Goal: Information Seeking & Learning: Check status

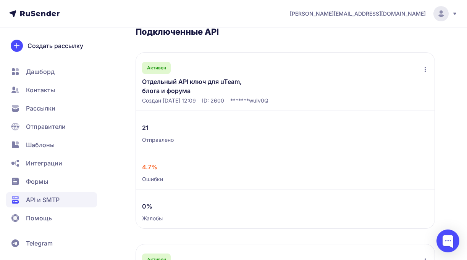
scroll to position [40, 0]
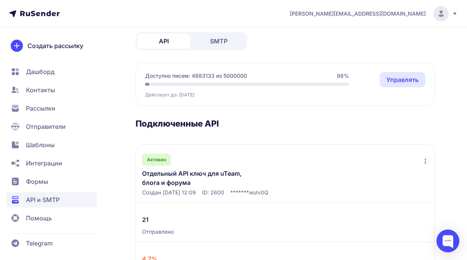
click at [189, 173] on link "Отдельный API ключ для uTeam, блога и форума" at bounding box center [201, 178] width 118 height 18
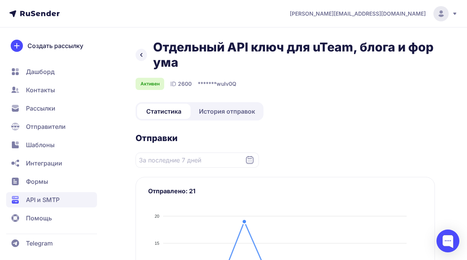
click at [241, 117] on link "История отправок" at bounding box center [227, 111] width 70 height 15
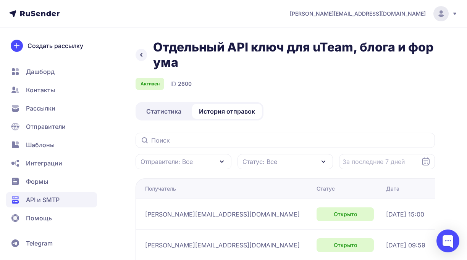
click at [144, 49] on link at bounding box center [141, 55] width 11 height 12
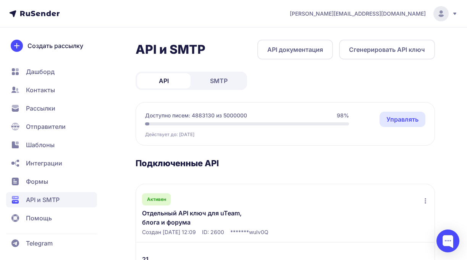
click at [210, 74] on link "SMTP" at bounding box center [218, 80] width 53 height 15
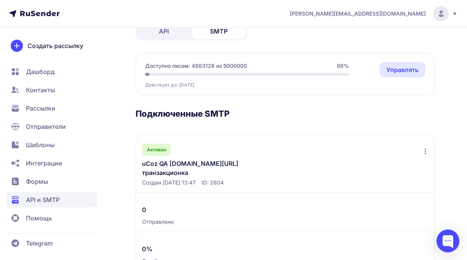
scroll to position [84, 0]
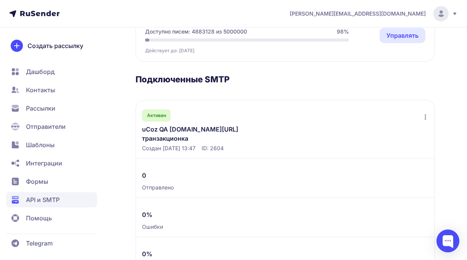
click at [204, 132] on link "uCoz QA [DOMAIN_NAME][URL] транзакционка" at bounding box center [201, 134] width 118 height 18
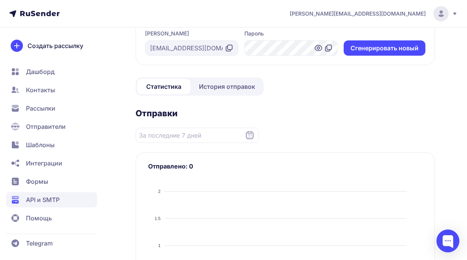
scroll to position [43, 0]
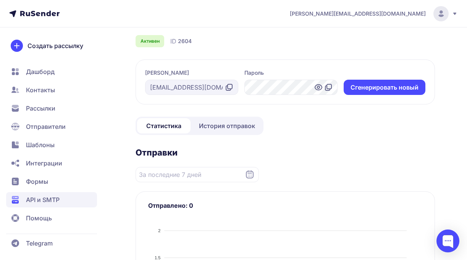
click at [213, 121] on span "История отправок" at bounding box center [227, 125] width 56 height 9
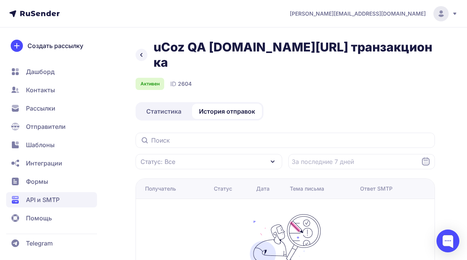
click at [169, 107] on span "Статистика" at bounding box center [163, 111] width 35 height 9
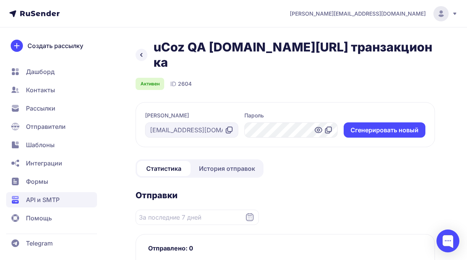
click at [328, 126] on icon at bounding box center [328, 130] width 9 height 9
click at [232, 127] on icon at bounding box center [230, 129] width 5 height 5
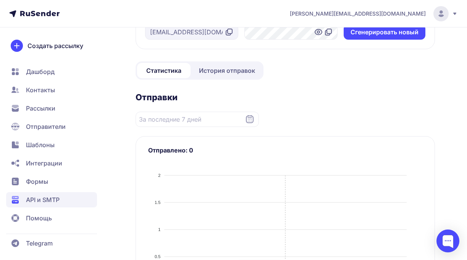
scroll to position [97, 0]
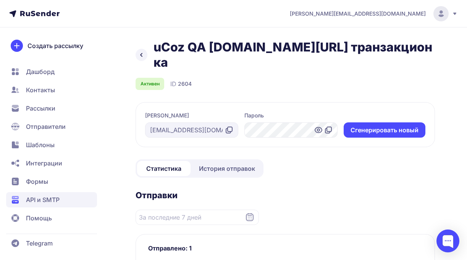
click at [223, 161] on link "История отправок" at bounding box center [227, 168] width 70 height 15
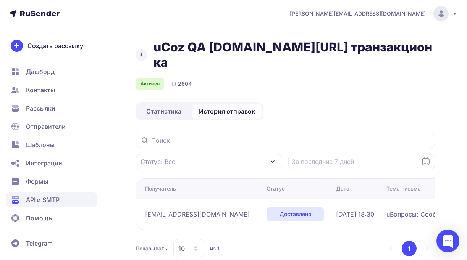
scroll to position [2, 0]
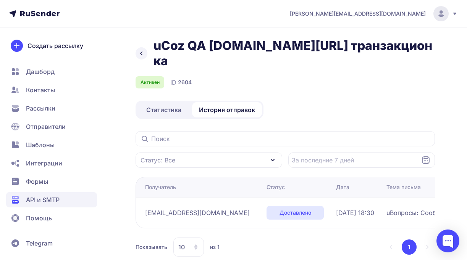
click at [163, 208] on span "yurij.geruk@gmail.com" at bounding box center [197, 212] width 105 height 9
copy div "yurij.geruk@gmail.com"
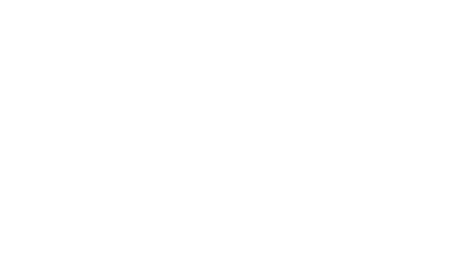
scroll to position [2, 0]
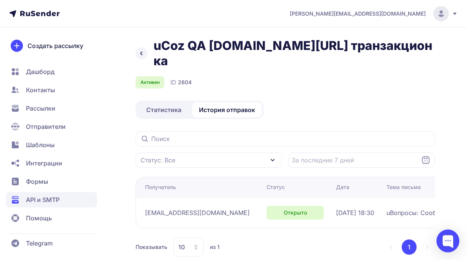
click at [158, 105] on span "Статистика" at bounding box center [163, 109] width 35 height 9
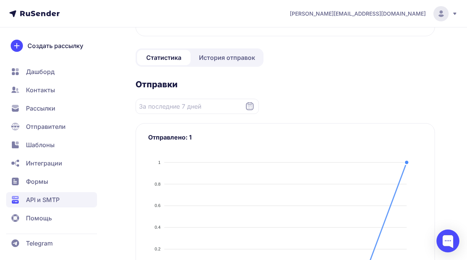
scroll to position [87, 0]
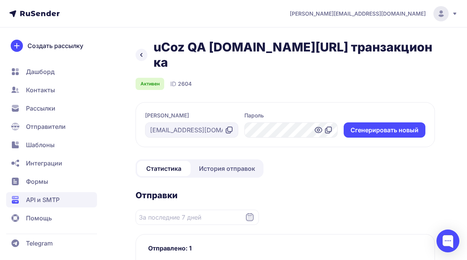
click at [222, 164] on span "История отправок" at bounding box center [227, 168] width 56 height 9
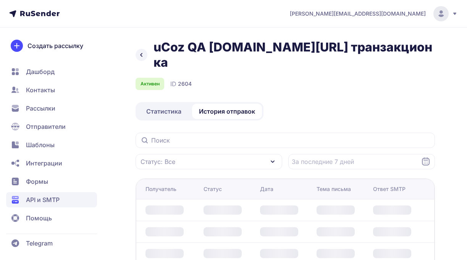
scroll to position [2, 0]
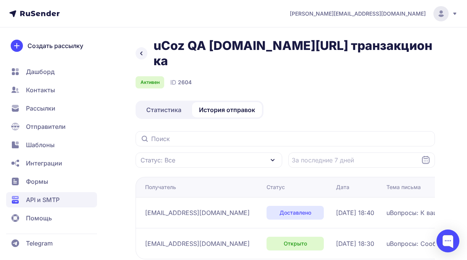
click at [171, 105] on span "Статистика" at bounding box center [163, 109] width 35 height 9
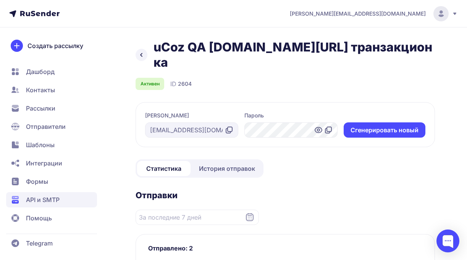
click at [219, 164] on span "История отправок" at bounding box center [227, 168] width 56 height 9
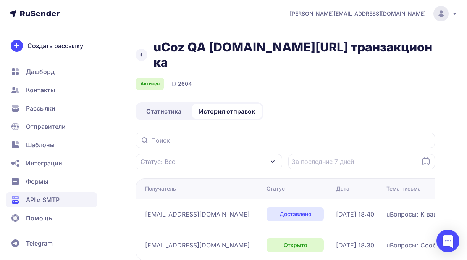
click at [142, 50] on icon at bounding box center [141, 54] width 9 height 9
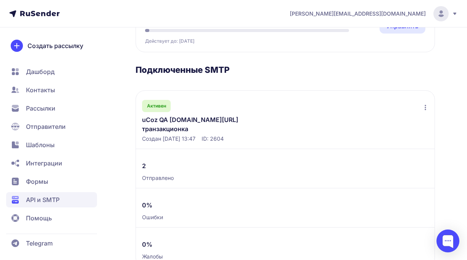
scroll to position [95, 0]
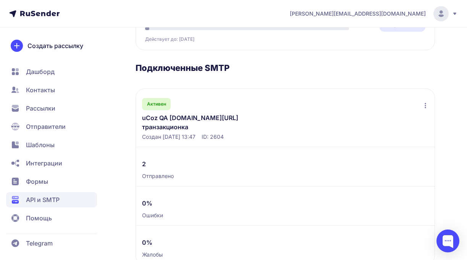
click at [174, 118] on link "uCoz QA ucoz.ru/qa транзакционка" at bounding box center [201, 122] width 118 height 18
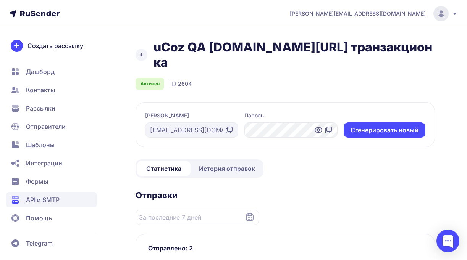
click at [208, 164] on span "История отправок" at bounding box center [227, 168] width 56 height 9
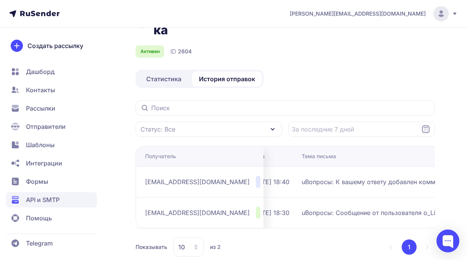
scroll to position [0, 34]
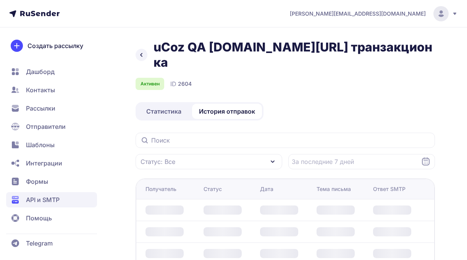
scroll to position [32, 0]
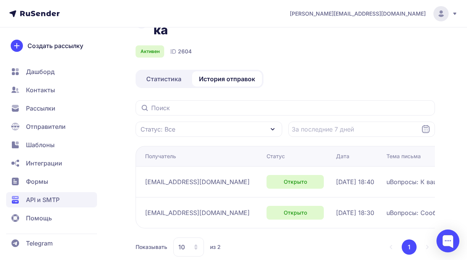
click at [170, 74] on span "Статистика" at bounding box center [163, 78] width 35 height 9
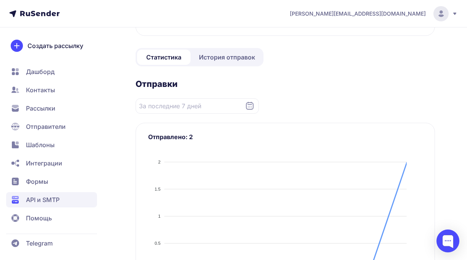
scroll to position [151, 0]
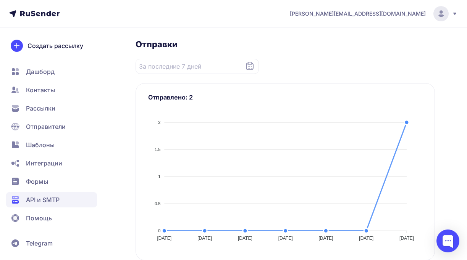
click at [36, 198] on span "API и SMTP" at bounding box center [43, 199] width 34 height 9
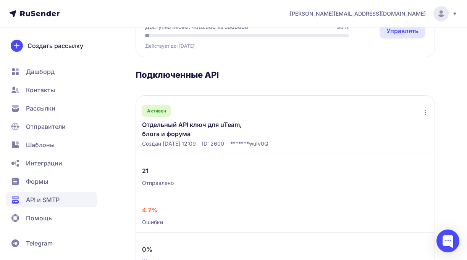
scroll to position [127, 0]
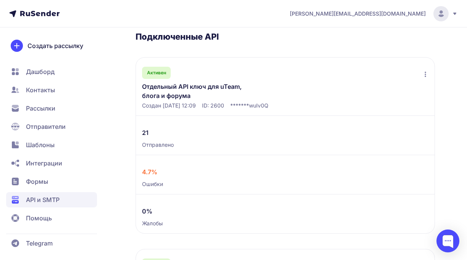
click at [167, 92] on link "Отдельный API ключ для uTeam, блога и форума" at bounding box center [201, 91] width 118 height 18
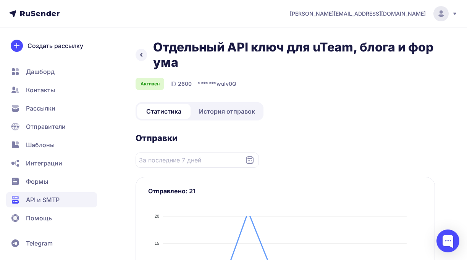
click at [212, 112] on span "История отправок" at bounding box center [227, 111] width 56 height 9
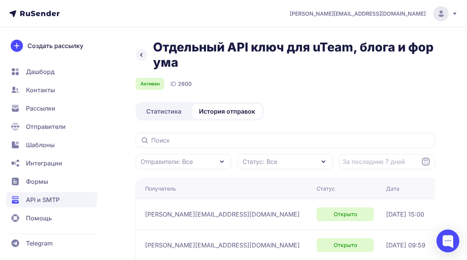
click at [144, 49] on div "Отдельный API ключ для uTeam, блога и форума" at bounding box center [285, 55] width 299 height 31
click at [151, 55] on div "Отдельный API ключ для uTeam, блога и форума" at bounding box center [285, 55] width 299 height 31
click at [144, 55] on icon at bounding box center [141, 54] width 9 height 9
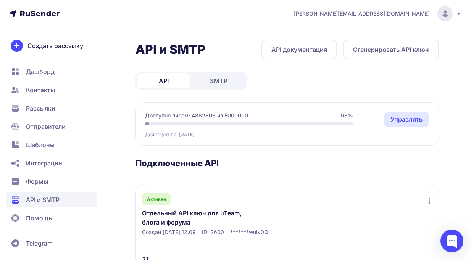
click at [221, 77] on span "SMTP" at bounding box center [219, 80] width 18 height 9
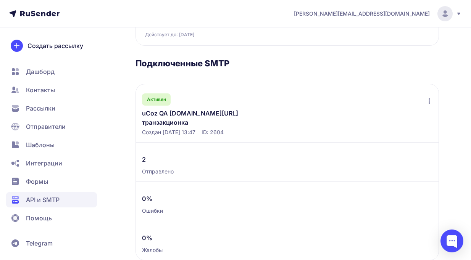
scroll to position [106, 0]
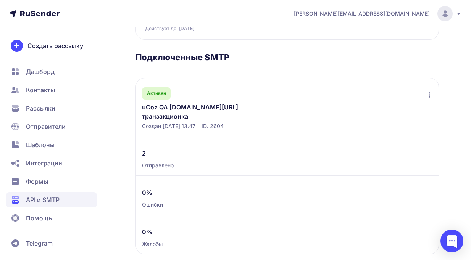
click at [192, 106] on link "uCoz QA ucoz.ru/qa транзакционка" at bounding box center [201, 112] width 118 height 18
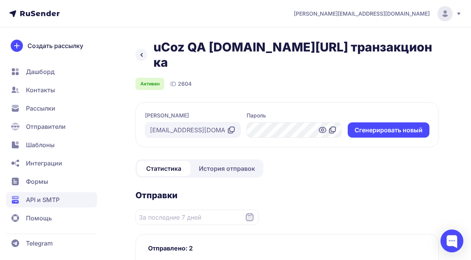
click at [138, 50] on icon at bounding box center [141, 54] width 9 height 9
